Goal: Task Accomplishment & Management: Complete application form

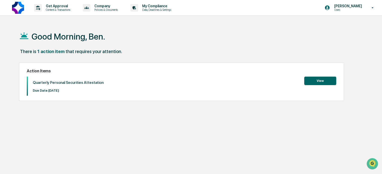
click at [312, 82] on button "View" at bounding box center [320, 81] width 32 height 9
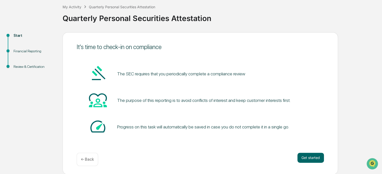
scroll to position [27, 0]
click at [308, 156] on button "Get started" at bounding box center [311, 158] width 27 height 10
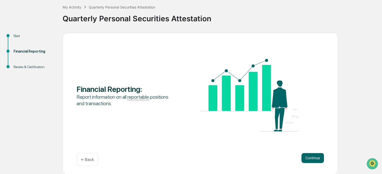
click at [308, 156] on button "Continue" at bounding box center [313, 158] width 23 height 10
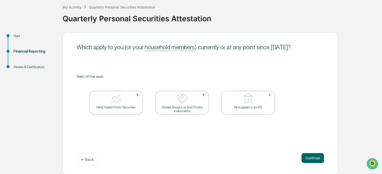
click at [308, 156] on button "Continue" at bounding box center [313, 158] width 23 height 10
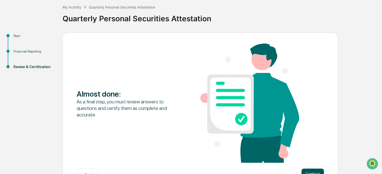
scroll to position [43, 0]
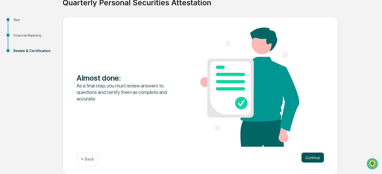
click at [310, 162] on button "Continue" at bounding box center [313, 158] width 23 height 10
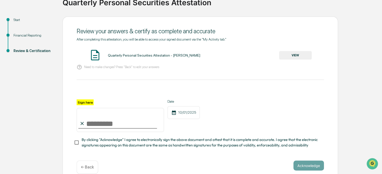
click at [101, 123] on input "Sign here" at bounding box center [120, 120] width 87 height 24
type input "**********"
click at [305, 164] on button "Acknowledge" at bounding box center [309, 166] width 31 height 10
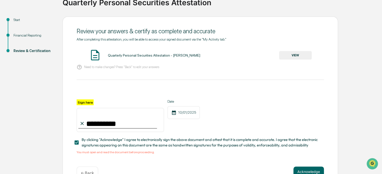
scroll to position [59, 0]
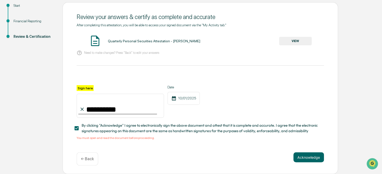
click at [138, 133] on span "By clicking "Acknowledge" I agree to electronically sign the above document and…" at bounding box center [201, 128] width 238 height 11
click at [299, 37] on button "VIEW" at bounding box center [295, 41] width 33 height 9
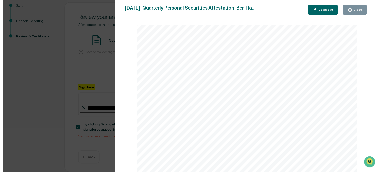
scroll to position [511, 0]
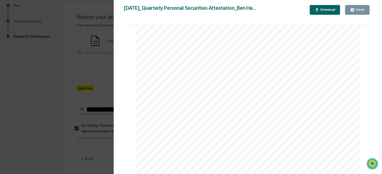
click at [354, 11] on icon "button" at bounding box center [353, 10] width 4 height 4
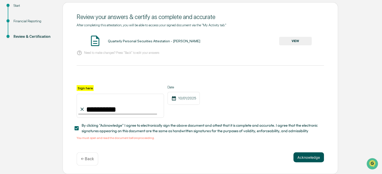
click at [310, 161] on button "Acknowledge" at bounding box center [309, 157] width 31 height 10
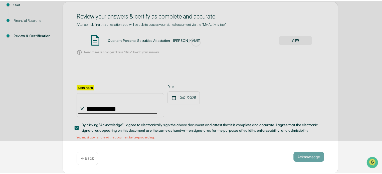
scroll to position [27, 0]
